Goal: Download file/media

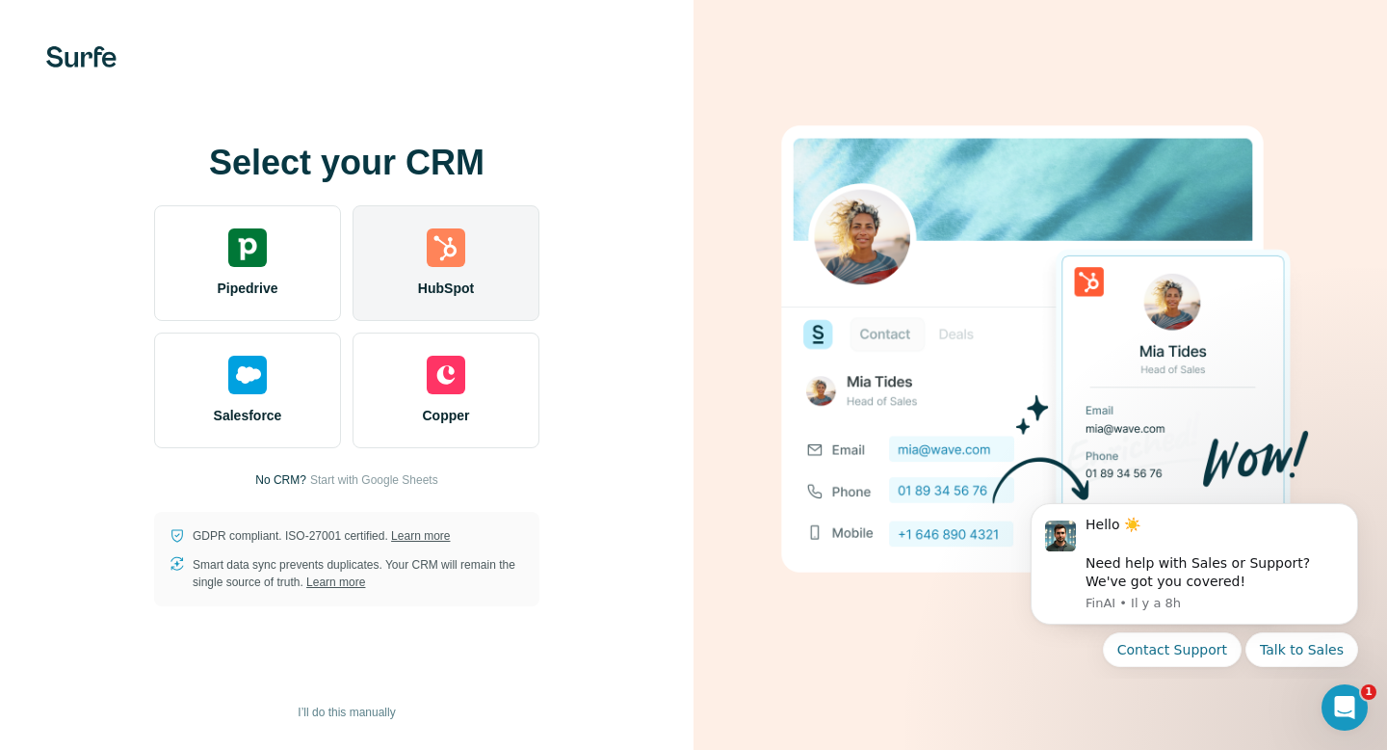
click at [415, 247] on div "HubSpot" at bounding box center [446, 263] width 187 height 116
click at [477, 271] on div "HubSpot" at bounding box center [446, 263] width 187 height 116
